Goal: Task Accomplishment & Management: Complete application form

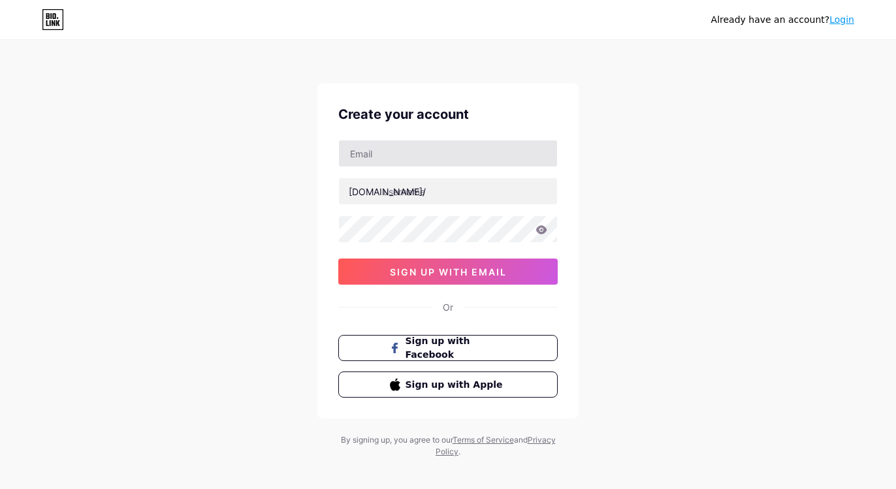
click at [528, 150] on input "text" at bounding box center [448, 153] width 218 height 26
type input "[EMAIL_ADDRESS][DOMAIN_NAME]"
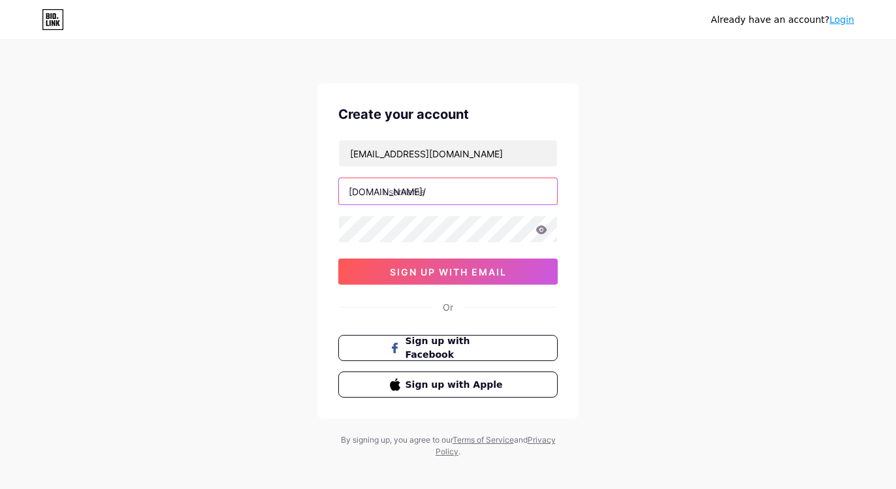
click at [499, 191] on input "text" at bounding box center [448, 191] width 218 height 26
click at [702, 226] on div "Already have an account? Login Create your account [EMAIL_ADDRESS][DOMAIN_NAME]…" at bounding box center [448, 250] width 896 height 500
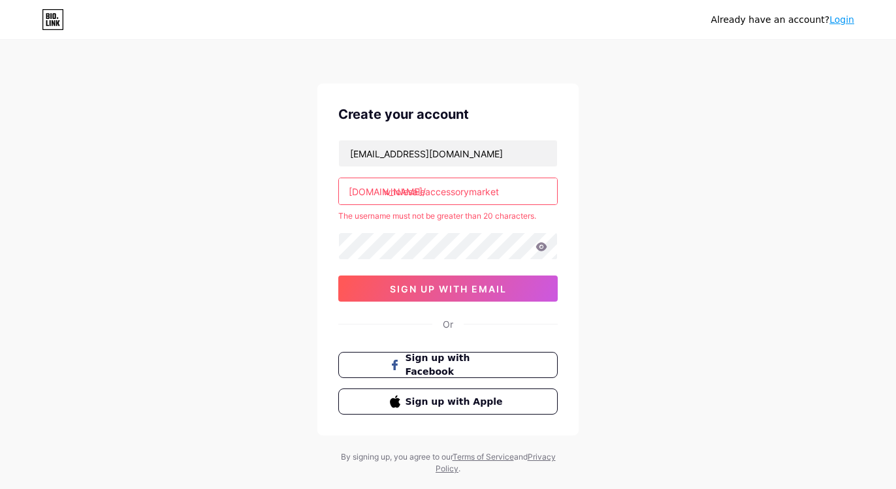
click at [526, 197] on input "wholesaleaccessorymarket" at bounding box center [448, 191] width 218 height 26
drag, startPoint x: 518, startPoint y: 195, endPoint x: 472, endPoint y: 195, distance: 46.4
click at [472, 195] on input "wholesaleaccessorymarket" at bounding box center [448, 191] width 218 height 26
type input "wholesaleaccessory"
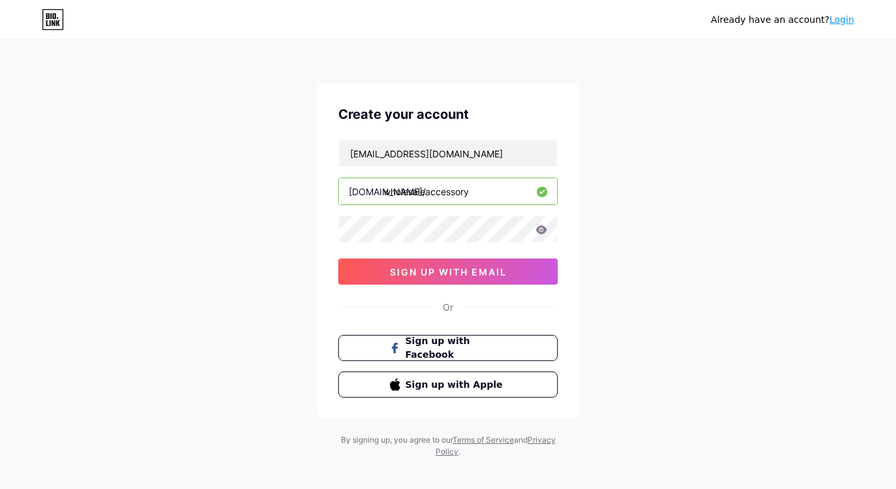
click at [731, 257] on div "Already have an account? Login Create your account [EMAIL_ADDRESS][DOMAIN_NAME]…" at bounding box center [448, 250] width 896 height 500
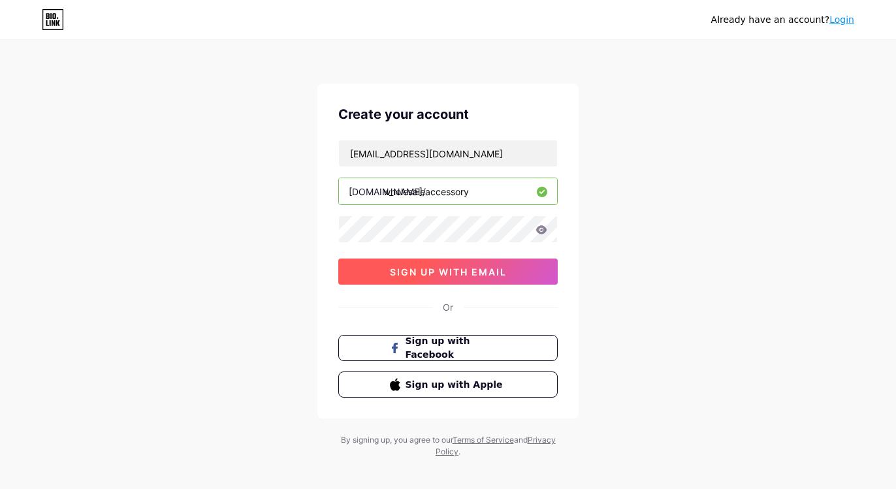
click at [466, 278] on button "sign up with email" at bounding box center [447, 272] width 219 height 26
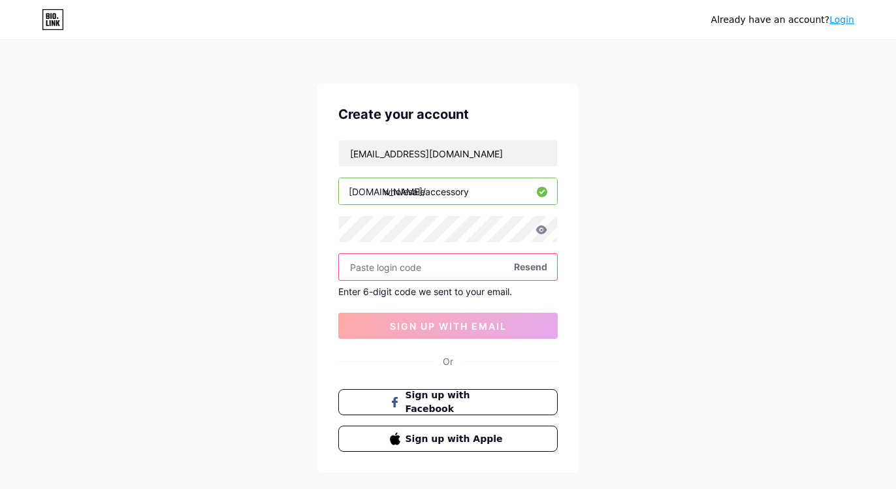
click at [461, 270] on input "text" at bounding box center [448, 267] width 218 height 26
